Goal: Task Accomplishment & Management: Manage account settings

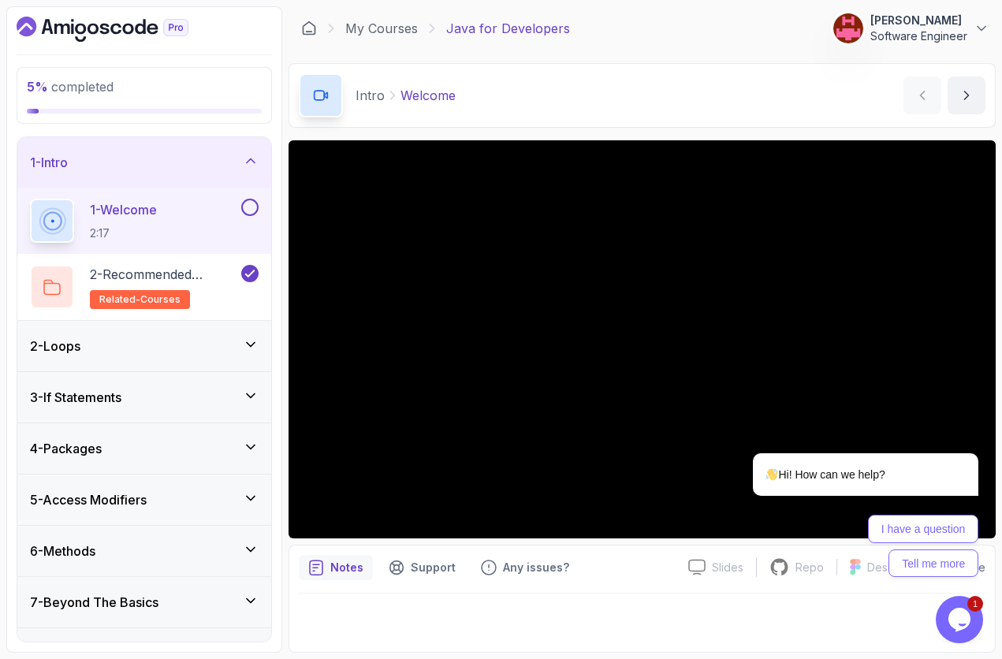
click at [888, 9] on div "My Courses Java for Developers 78 Points 1 Kyotto Software Engineer" at bounding box center [641, 28] width 707 height 44
click at [891, 22] on p "[PERSON_NAME]" at bounding box center [918, 21] width 97 height 16
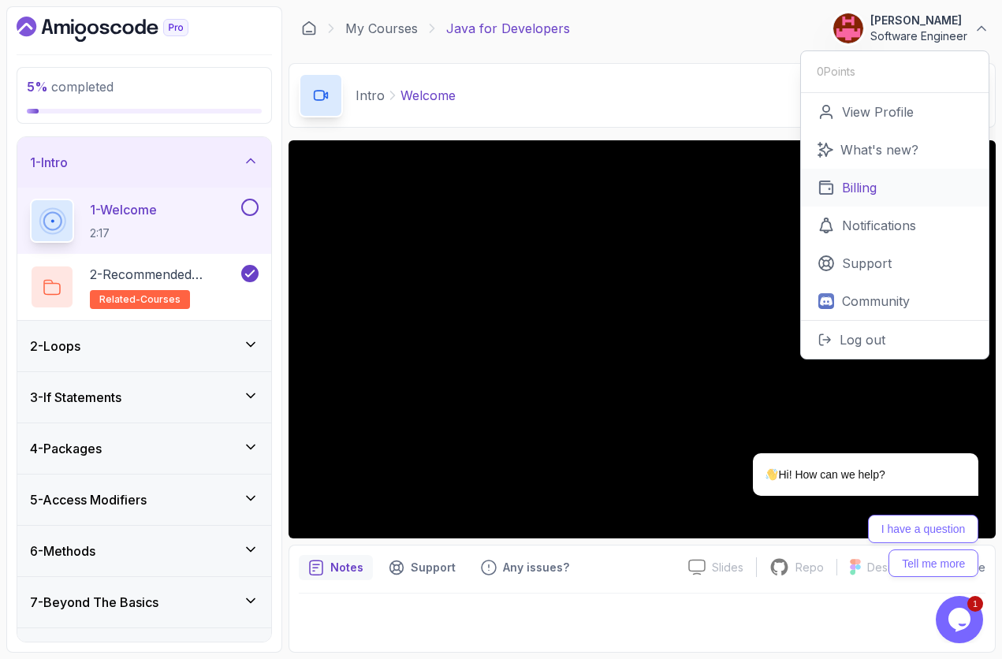
click at [873, 193] on p "Billing" at bounding box center [859, 187] width 35 height 19
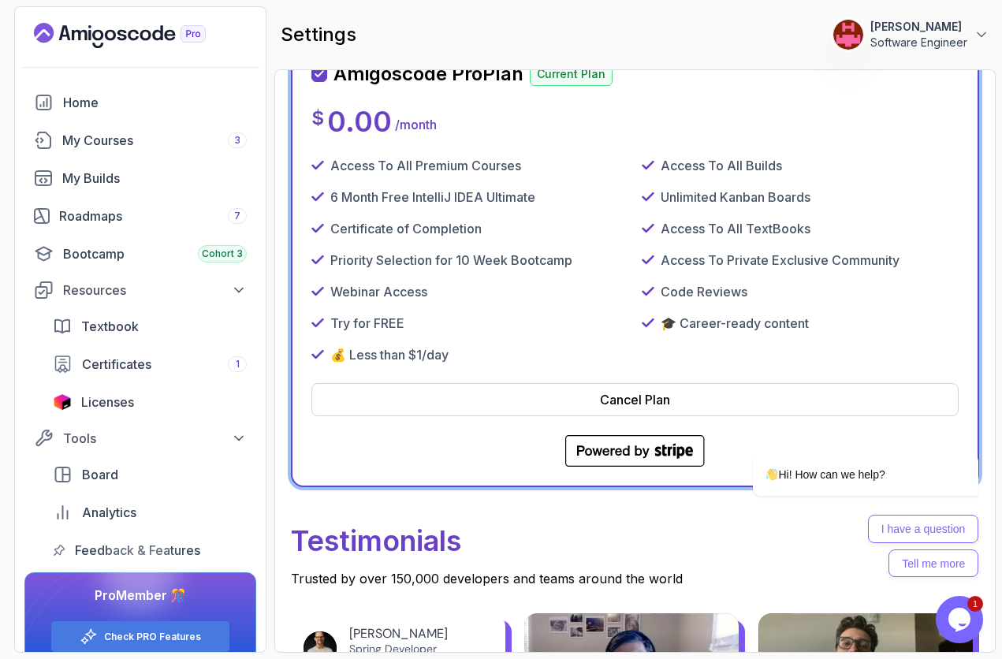
scroll to position [568, 0]
click at [636, 395] on div "Cancel Plan" at bounding box center [635, 400] width 70 height 19
click at [966, 432] on icon "Chat attention grabber" at bounding box center [969, 430] width 14 height 14
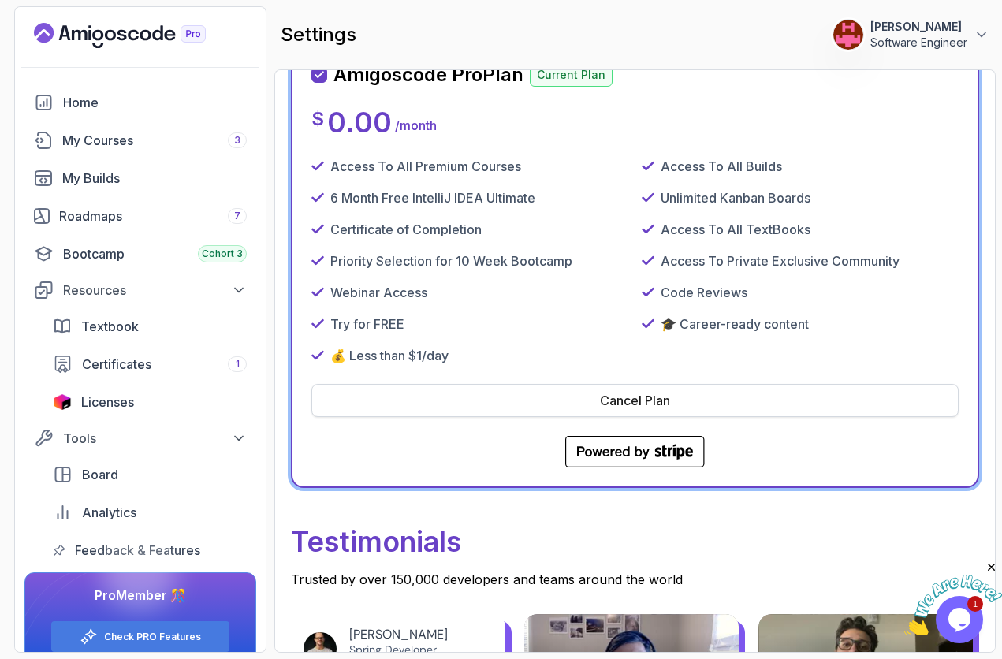
scroll to position [497, 0]
